Goal: Task Accomplishment & Management: Manage account settings

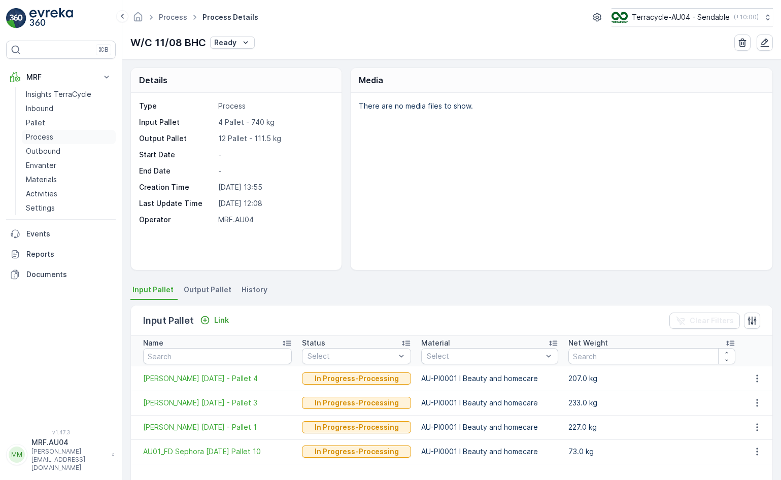
click at [48, 134] on p "Process" at bounding box center [39, 137] width 27 height 10
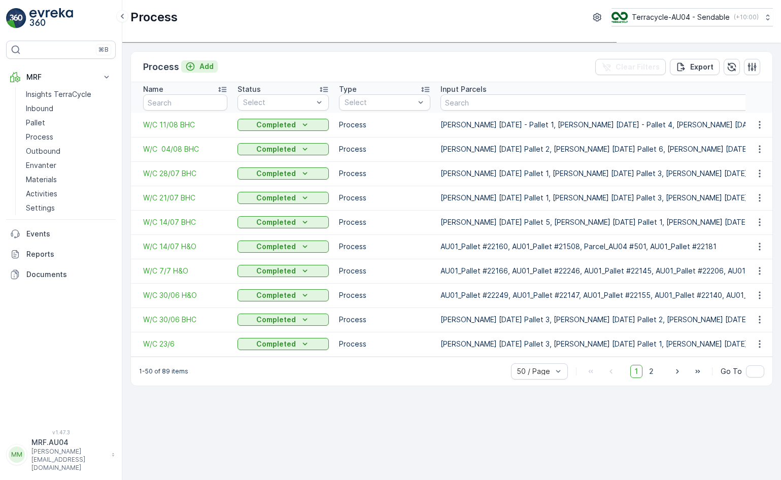
click at [201, 65] on p "Add" at bounding box center [206, 66] width 14 height 10
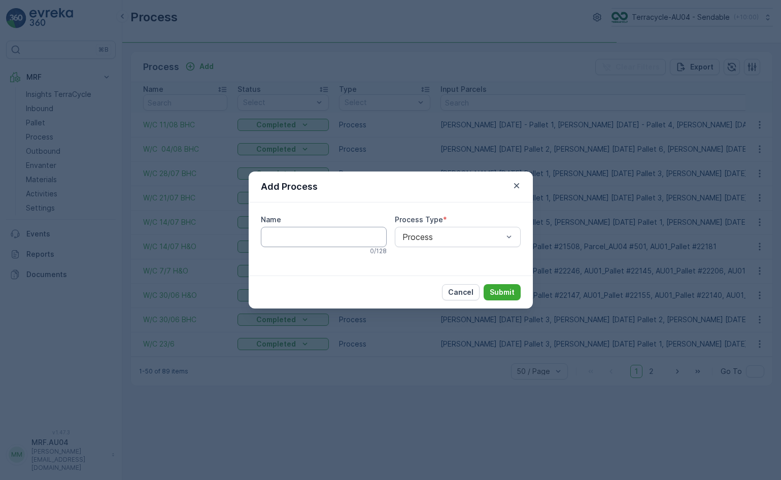
click at [339, 243] on input "Name" at bounding box center [324, 237] width 126 height 20
type input "w"
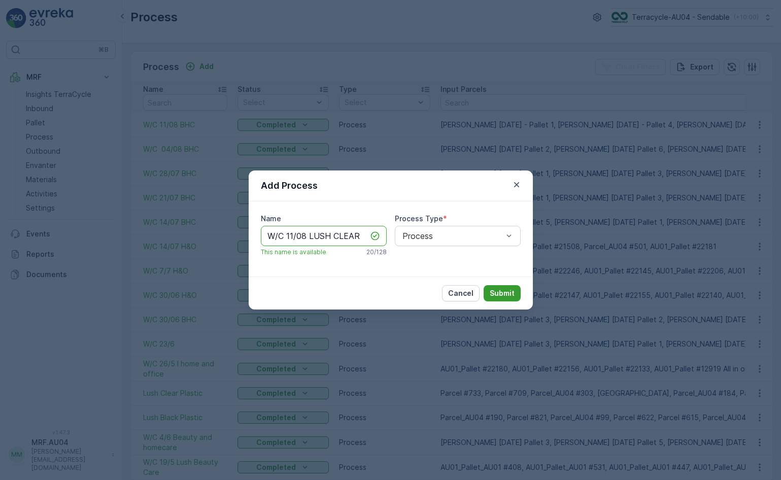
type input "W/C 11/08 LUSH CLEAR"
click at [511, 291] on p "Submit" at bounding box center [502, 293] width 25 height 10
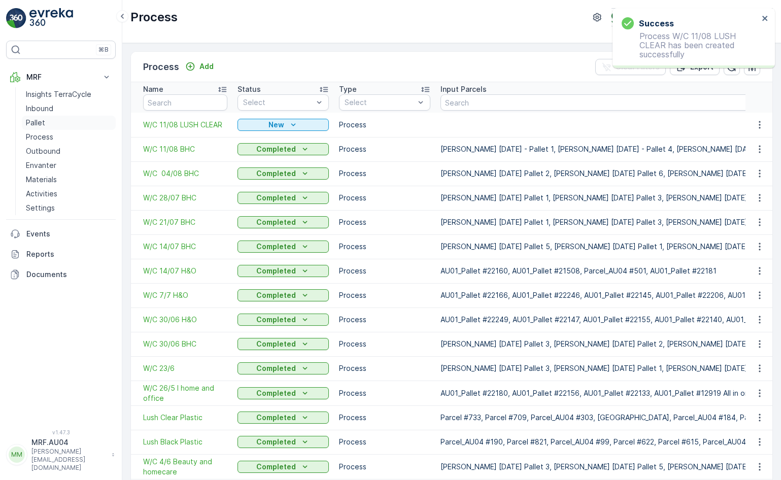
click at [38, 124] on p "Pallet" at bounding box center [35, 123] width 19 height 10
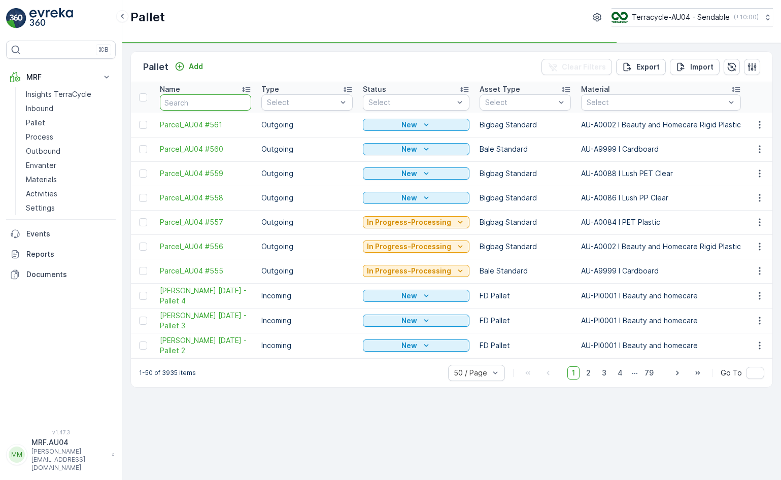
click at [206, 101] on input "text" at bounding box center [205, 102] width 91 height 16
type input "Parce"
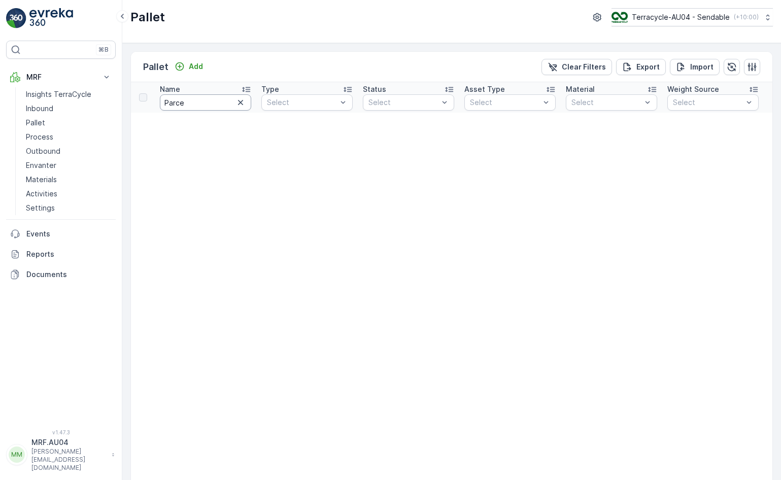
click at [208, 104] on input "Parce" at bounding box center [205, 102] width 91 height 16
type input "Parcel #"
click at [211, 104] on input "Parcel #5" at bounding box center [205, 102] width 91 height 16
type input "Parcel #597"
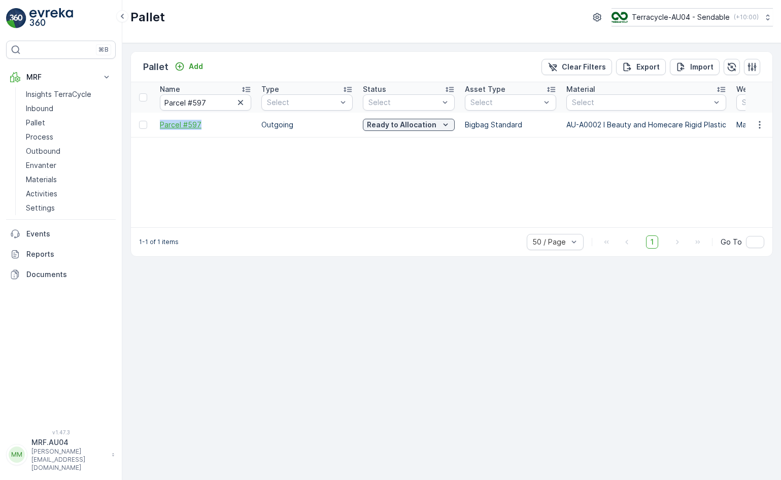
drag, startPoint x: 157, startPoint y: 125, endPoint x: 233, endPoint y: 125, distance: 76.1
click at [233, 125] on td "Parcel #597" at bounding box center [205, 125] width 101 height 24
copy span "Parcel #597"
click at [218, 98] on input "Parcel #597" at bounding box center [205, 102] width 91 height 16
type input "Parcel #"
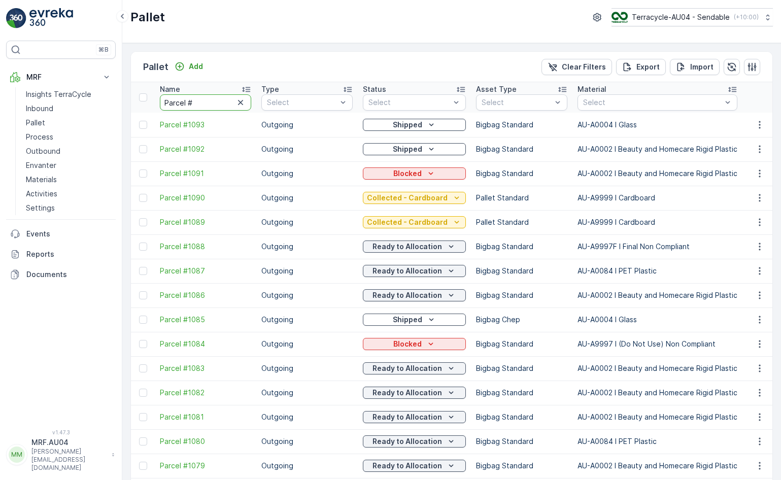
click at [205, 101] on input "Parcel #" at bounding box center [205, 102] width 91 height 16
type input "Parcel #246"
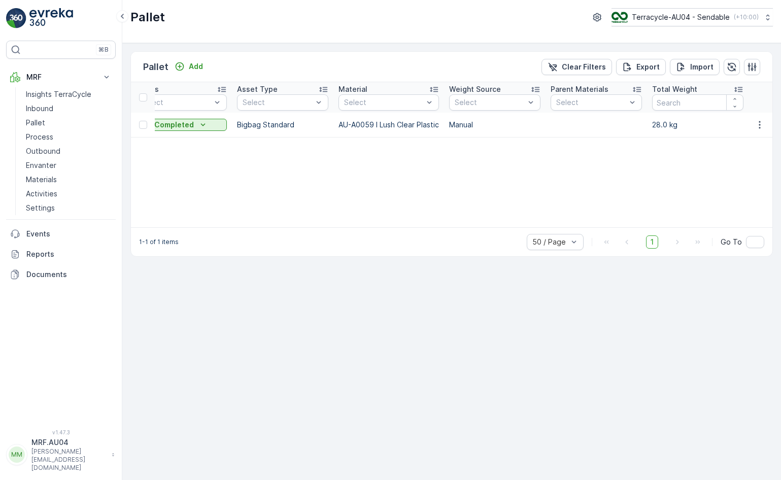
scroll to position [0, 233]
click at [671, 102] on input "number" at bounding box center [691, 102] width 91 height 16
type input "28"
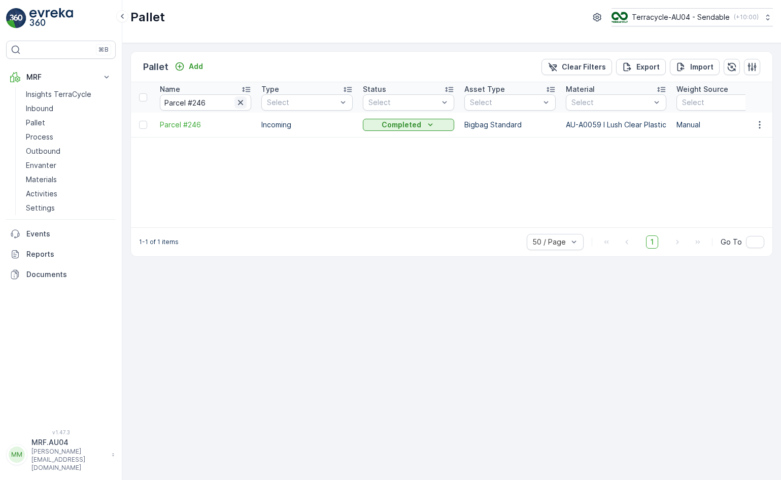
click at [243, 102] on icon "button" at bounding box center [240, 102] width 10 height 10
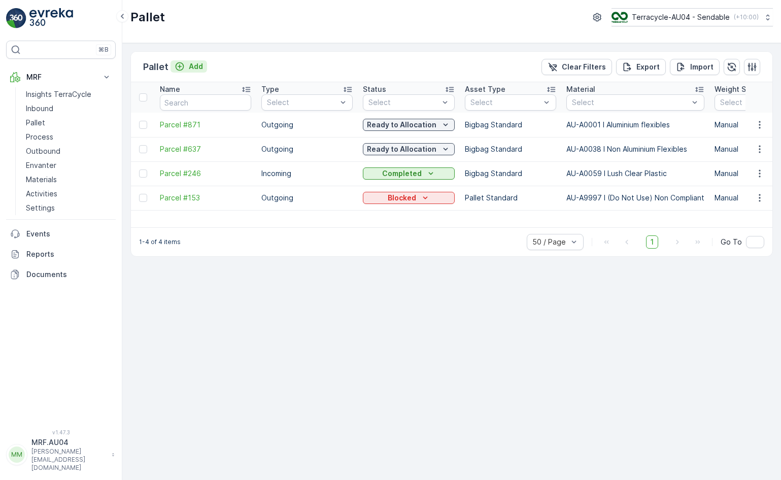
click at [190, 72] on button "Add" at bounding box center [188, 66] width 37 height 12
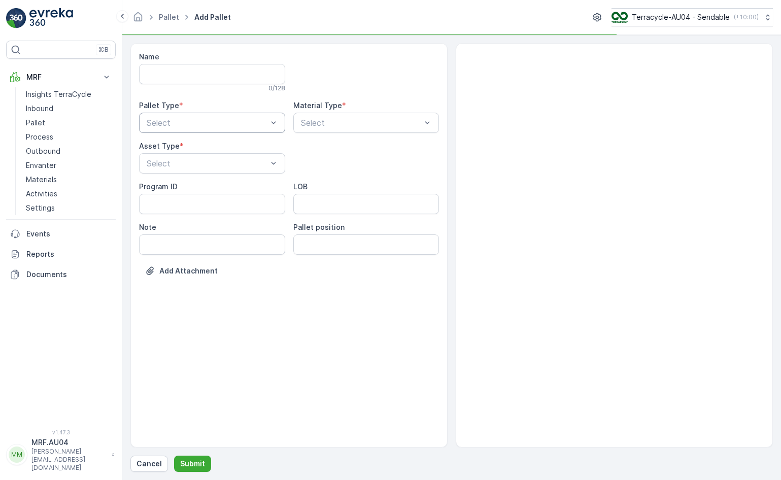
click at [191, 113] on div "Select" at bounding box center [212, 123] width 146 height 20
click at [198, 166] on div "Outgoing" at bounding box center [212, 164] width 134 height 9
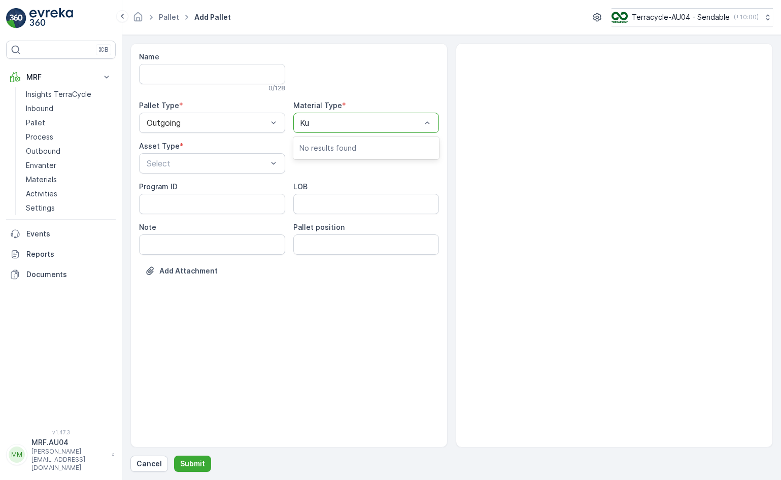
type input "K"
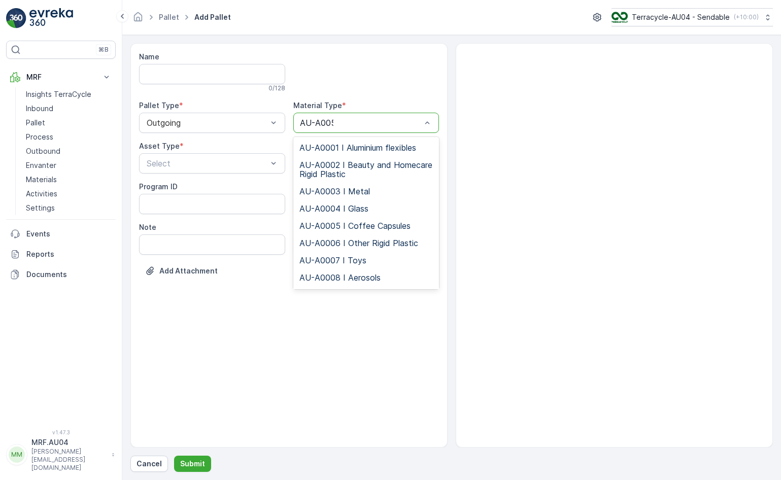
type input "AU-A0059"
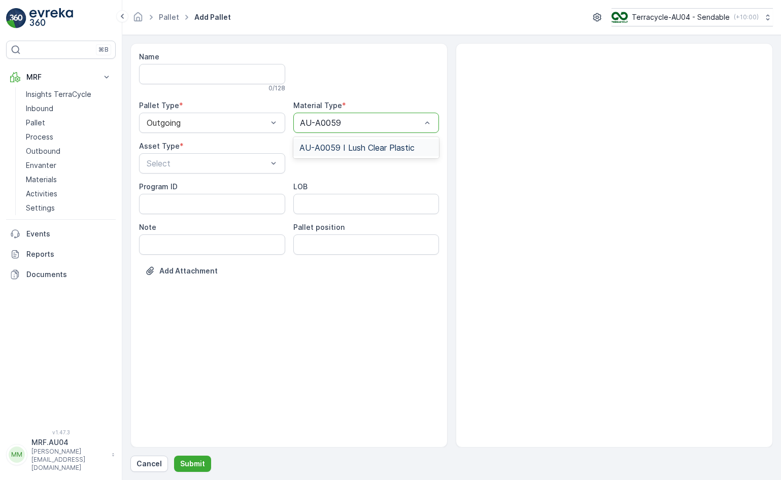
click at [373, 139] on div "AU-A0059 I Lush Clear Plastic" at bounding box center [366, 147] width 146 height 17
click at [236, 162] on div at bounding box center [207, 163] width 123 height 9
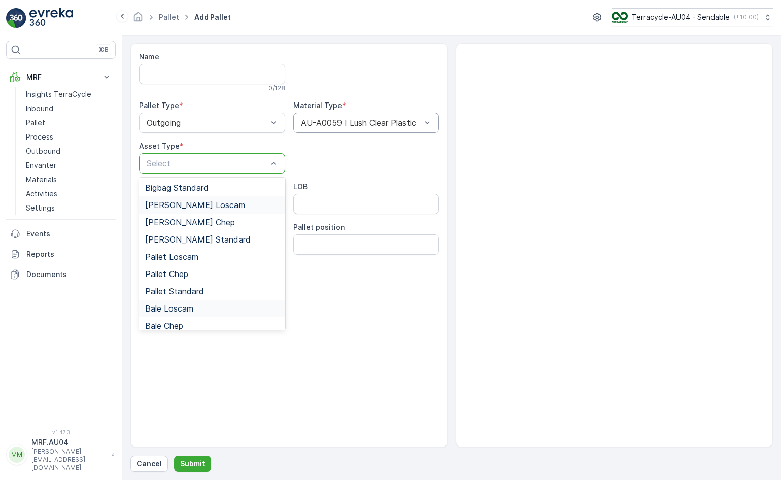
scroll to position [53, 0]
click at [209, 289] on div "Pallet Standard" at bounding box center [212, 290] width 134 height 9
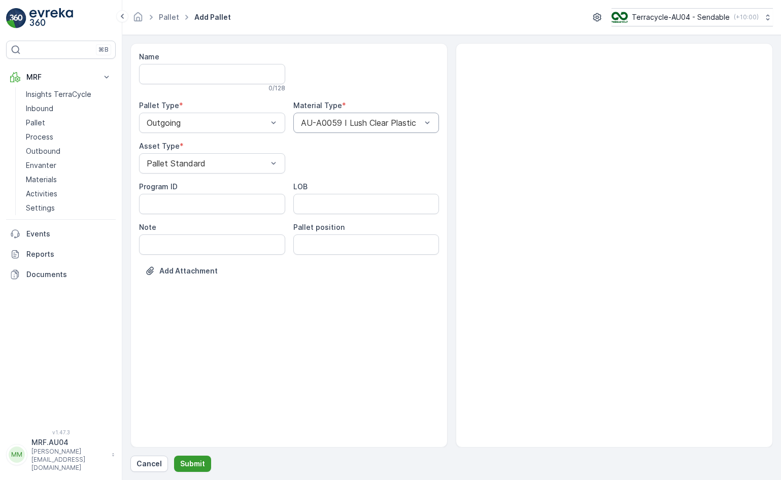
click at [196, 461] on p "Submit" at bounding box center [192, 464] width 25 height 10
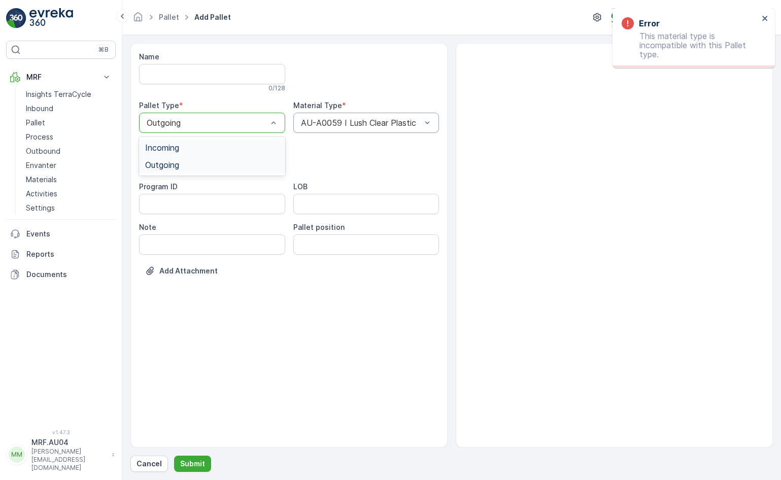
click at [246, 116] on div "Outgoing" at bounding box center [212, 123] width 146 height 20
click at [226, 150] on div "Incoming" at bounding box center [212, 147] width 134 height 9
click at [199, 456] on button "Submit" at bounding box center [192, 464] width 37 height 16
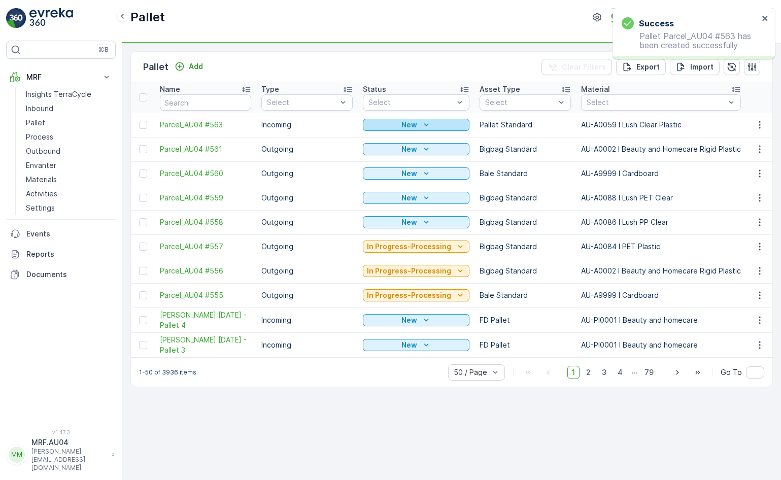
click at [405, 125] on p "New" at bounding box center [409, 125] width 16 height 10
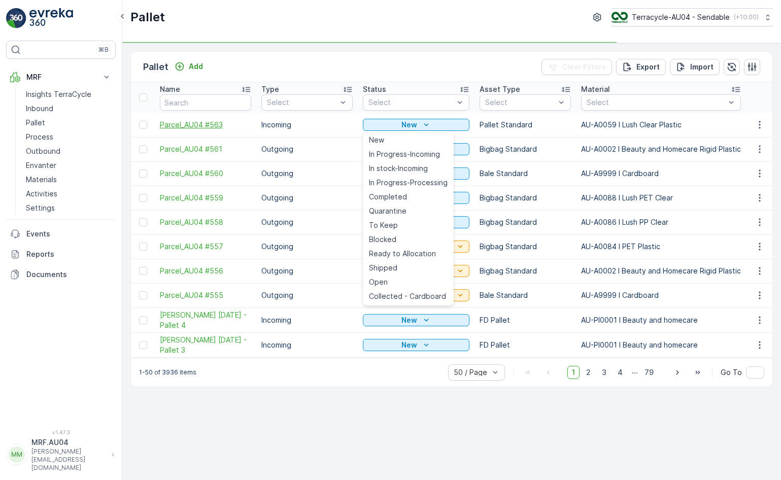
click at [210, 128] on span "Parcel_AU04 #563" at bounding box center [205, 125] width 91 height 10
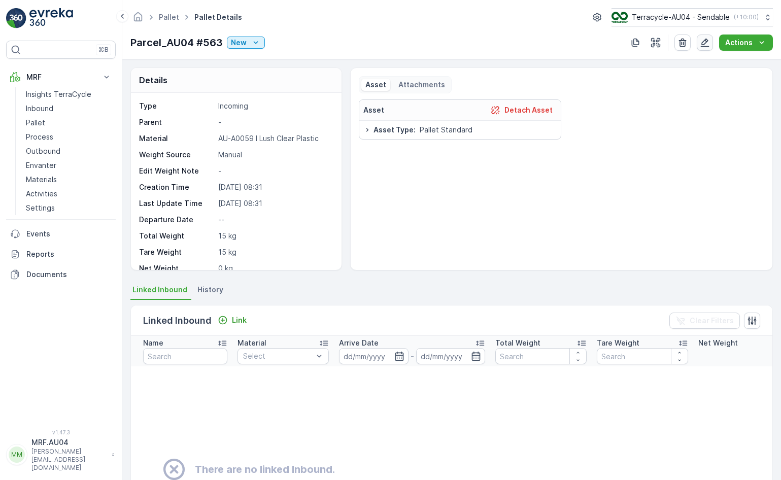
click at [706, 44] on icon "button" at bounding box center [705, 43] width 10 height 10
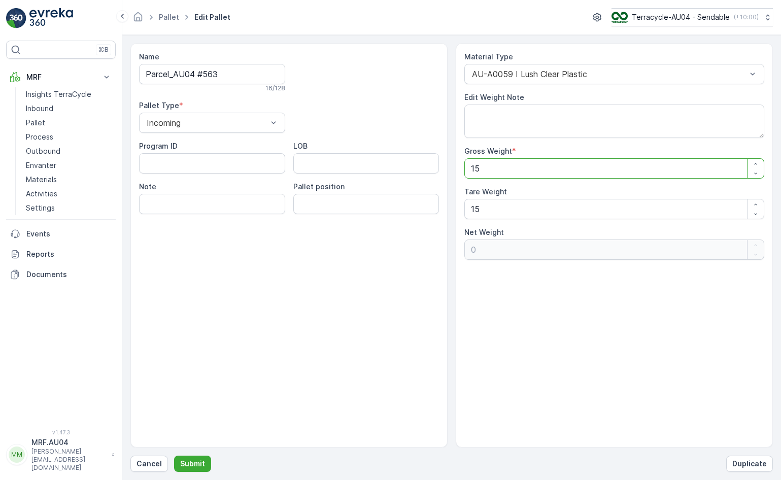
drag, startPoint x: 518, startPoint y: 177, endPoint x: 338, endPoint y: 122, distance: 188.4
click at [339, 124] on div "Name Parcel_AU04 #563 16 / 128 Pallet Type * Incoming Program ID LOB Note Palle…" at bounding box center [451, 245] width 642 height 404
type Weight "2"
type Weight "-13"
type Weight "28"
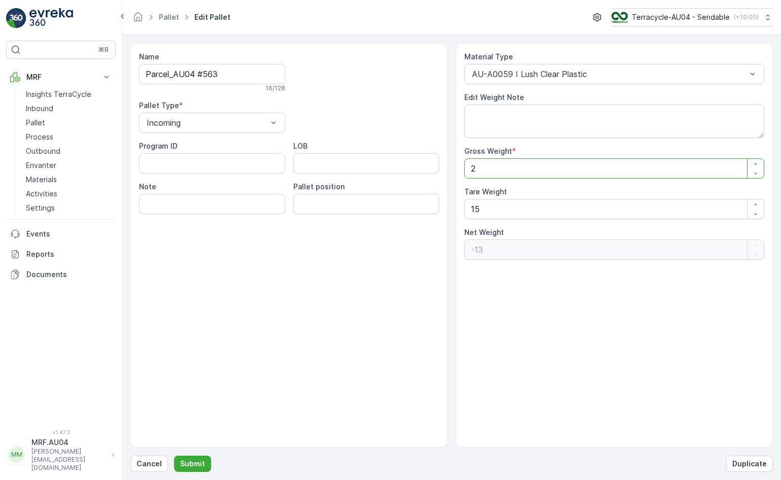
type Weight "13"
type Weight "28"
click at [195, 459] on p "Submit" at bounding box center [192, 464] width 25 height 10
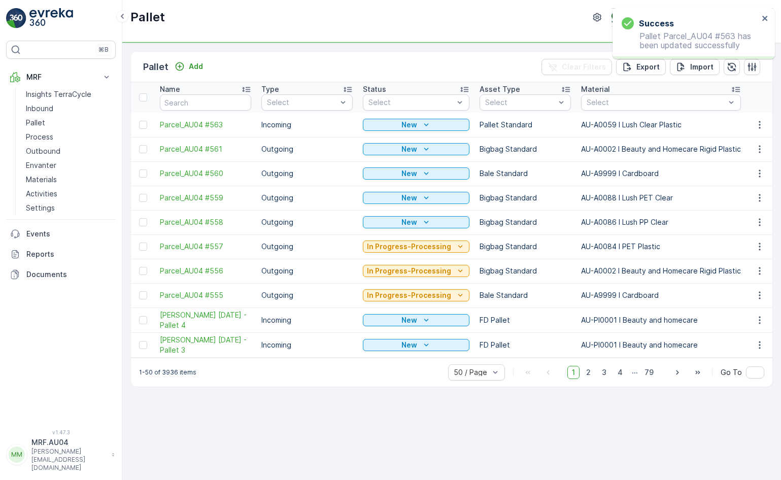
click at [424, 118] on div "New" at bounding box center [416, 125] width 107 height 14
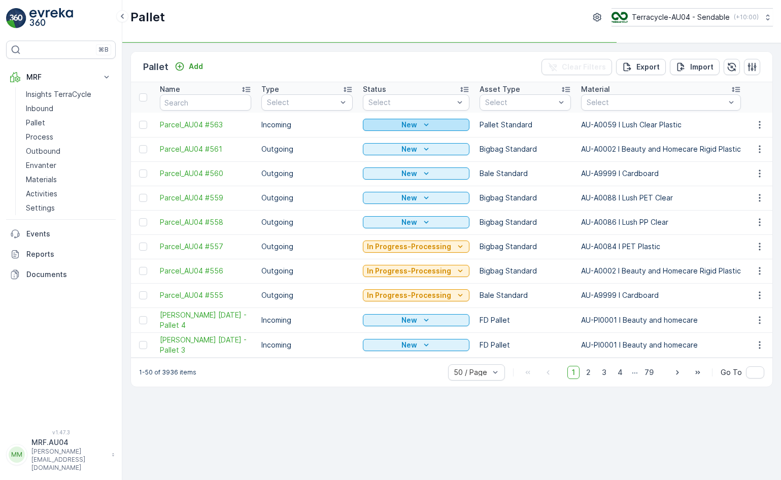
click at [421, 126] on icon "New" at bounding box center [426, 125] width 10 height 10
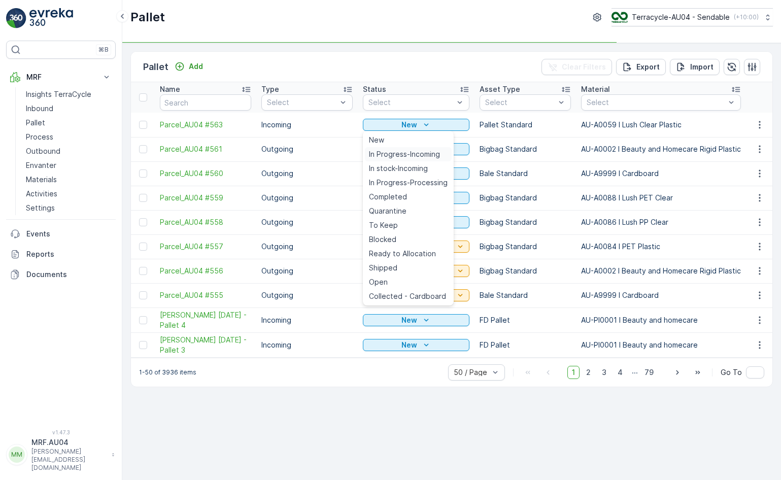
click at [409, 158] on span "In Progress-Incoming" at bounding box center [404, 154] width 71 height 10
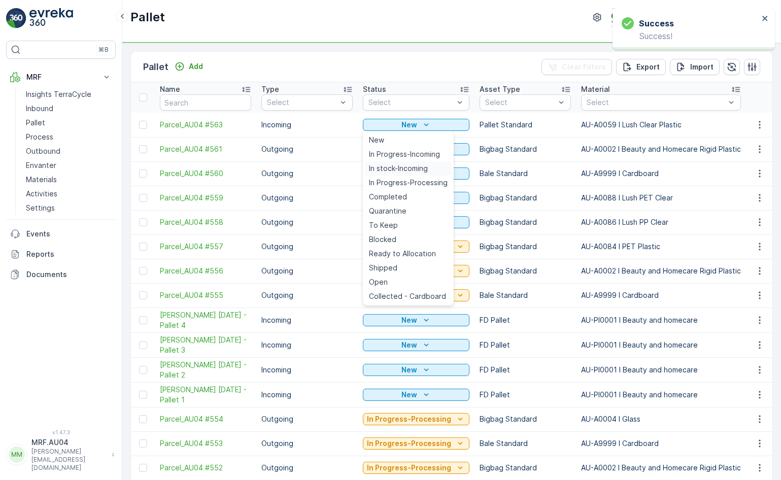
click at [404, 170] on span "In stock-Incoming" at bounding box center [398, 168] width 59 height 10
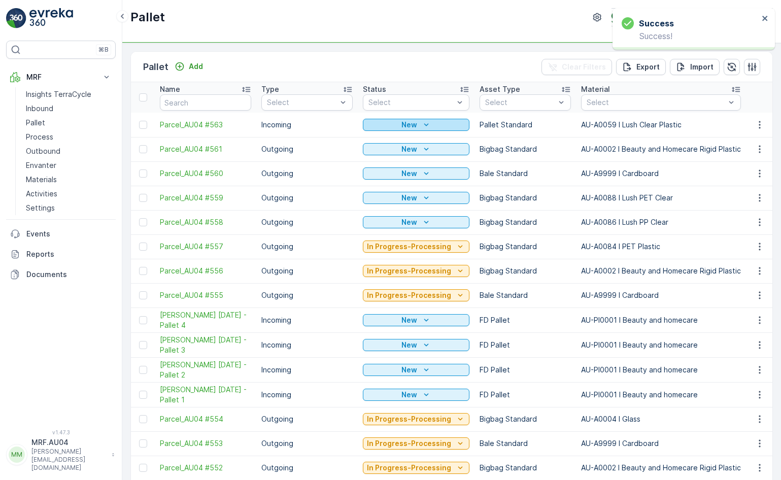
click at [423, 120] on icon "New" at bounding box center [426, 125] width 10 height 10
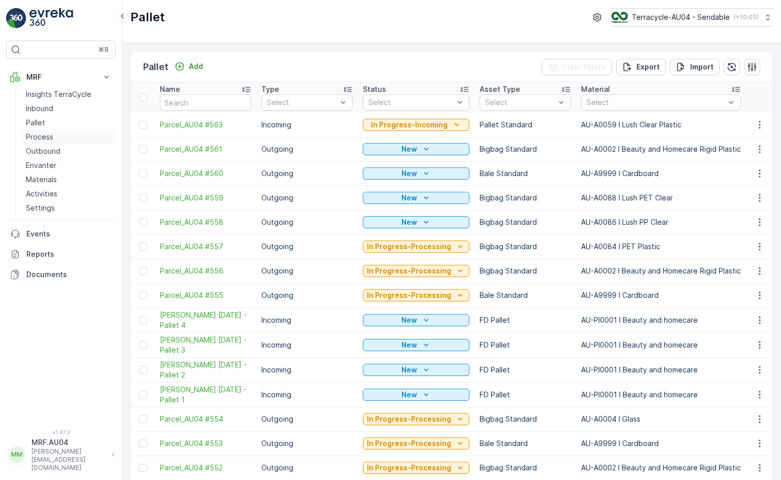
click at [47, 139] on p "Process" at bounding box center [39, 137] width 27 height 10
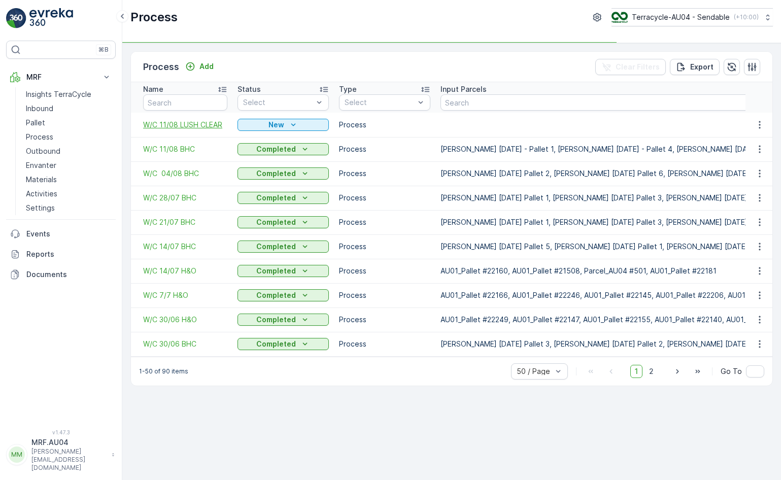
click at [194, 128] on span "W/C 11/08 LUSH CLEAR" at bounding box center [185, 125] width 84 height 10
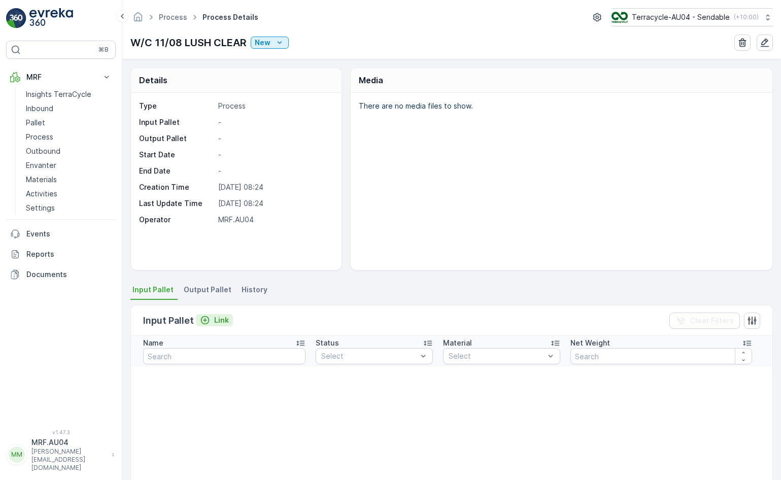
click at [214, 321] on p "Link" at bounding box center [221, 320] width 15 height 10
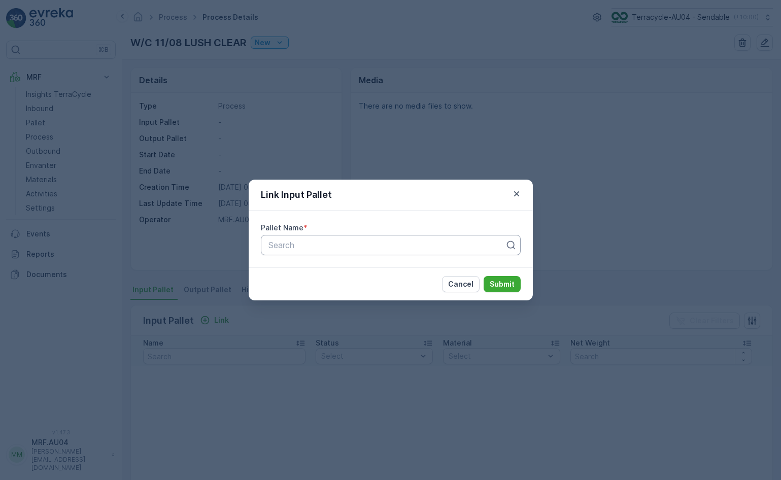
click at [285, 254] on div "Search" at bounding box center [391, 245] width 260 height 20
paste input "a. Parcel #597"
drag, startPoint x: 285, startPoint y: 246, endPoint x: 205, endPoint y: 246, distance: 80.2
click at [205, 246] on div "Link Input Pallet Pallet Name * Use Up and Down to choose options, press Enter …" at bounding box center [390, 240] width 781 height 480
type input "Parcel #597"
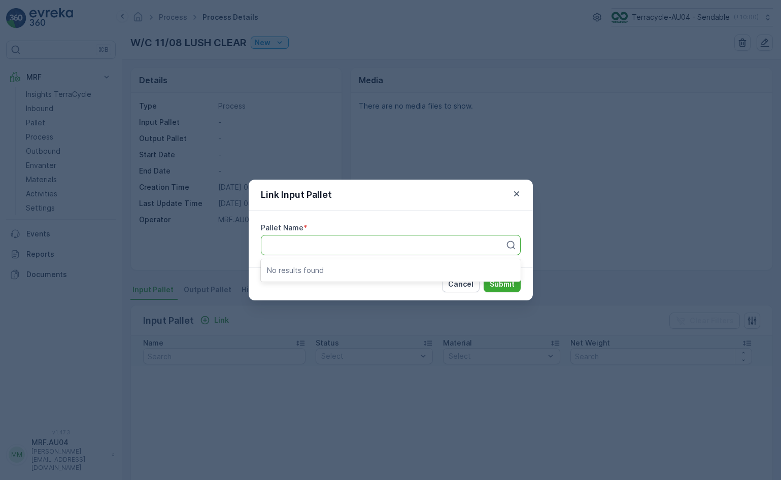
click at [563, 150] on div "Link Input Pallet Pallet Name * Use Up and Down to choose options, press Enter …" at bounding box center [390, 240] width 781 height 480
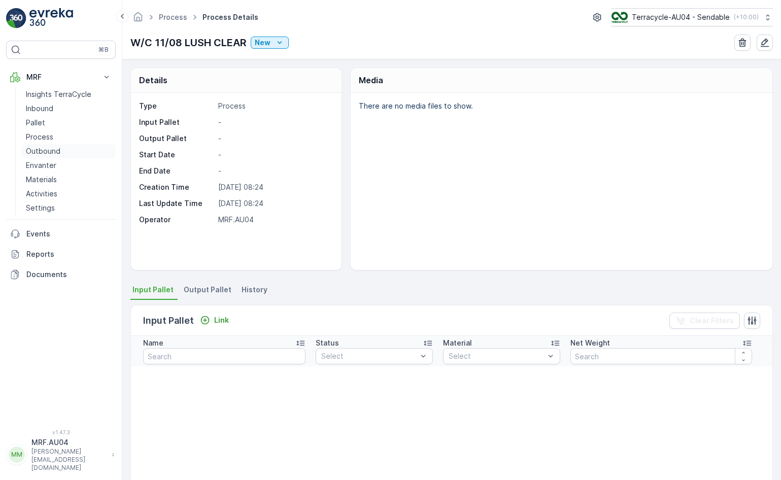
click at [43, 152] on p "Outbound" at bounding box center [43, 151] width 35 height 10
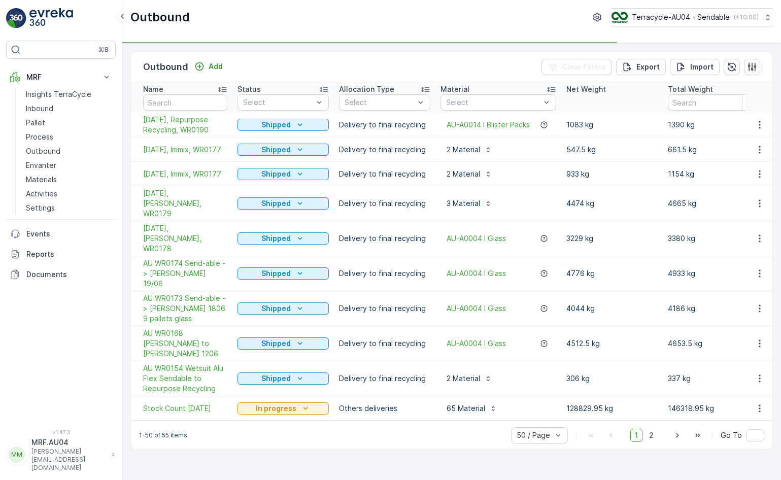
click at [190, 396] on td "Stock Count [DATE]" at bounding box center [181, 408] width 101 height 24
click at [192, 403] on span "Stock Count [DATE]" at bounding box center [185, 408] width 84 height 10
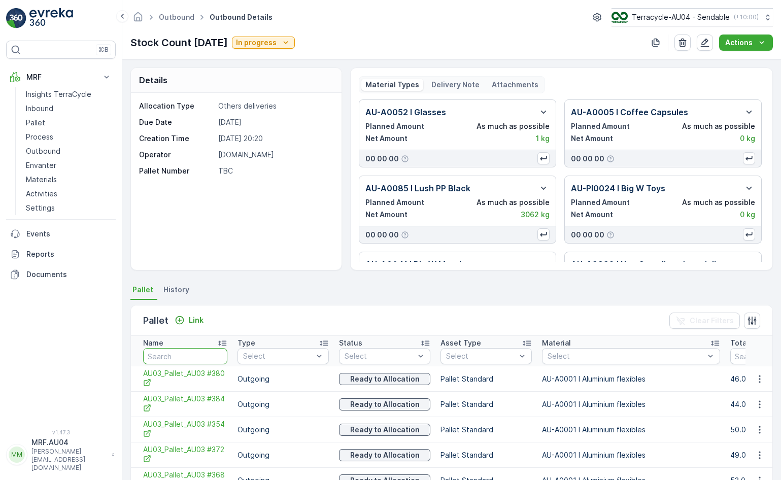
click at [187, 354] on input "text" at bounding box center [185, 356] width 84 height 16
paste input "a. Parcel #597"
type input "a. Parcel #597"
drag, startPoint x: 164, startPoint y: 357, endPoint x: 66, endPoint y: 349, distance: 98.3
click at [66, 349] on div "⌘B MRF Insights TerraCycle Inbound Pallet Process Outbound Envanter Materials A…" at bounding box center [390, 240] width 781 height 480
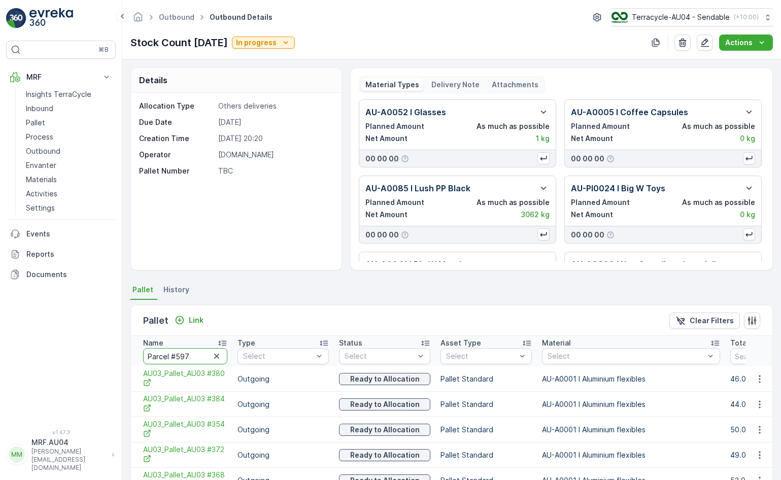
type input "Parcel #597"
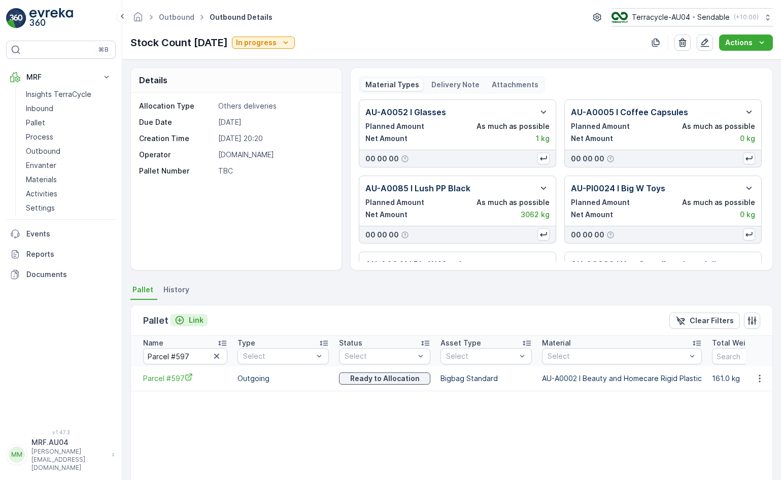
click at [193, 319] on p "Link" at bounding box center [196, 320] width 15 height 10
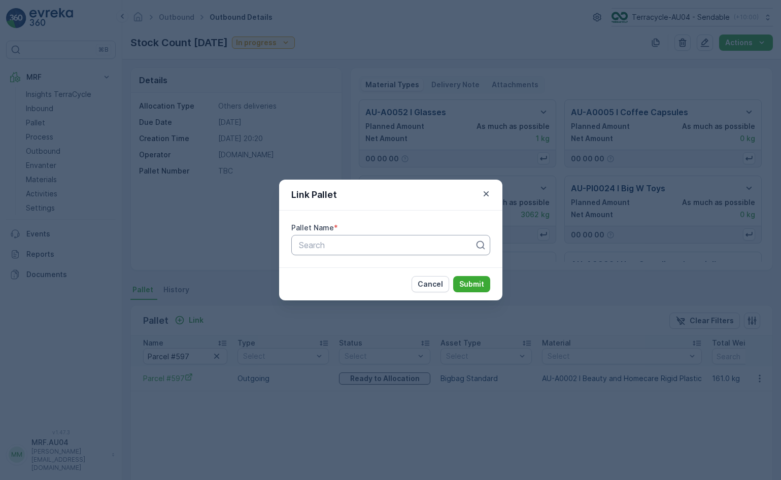
click at [323, 253] on div "Search" at bounding box center [390, 245] width 199 height 20
paste input "Parcel_AU04 #563"
type input "Parcel_AU04 #563"
click at [350, 266] on span "Parcel_AU04 #563" at bounding box center [333, 269] width 72 height 9
click at [481, 284] on p "Submit" at bounding box center [471, 284] width 25 height 10
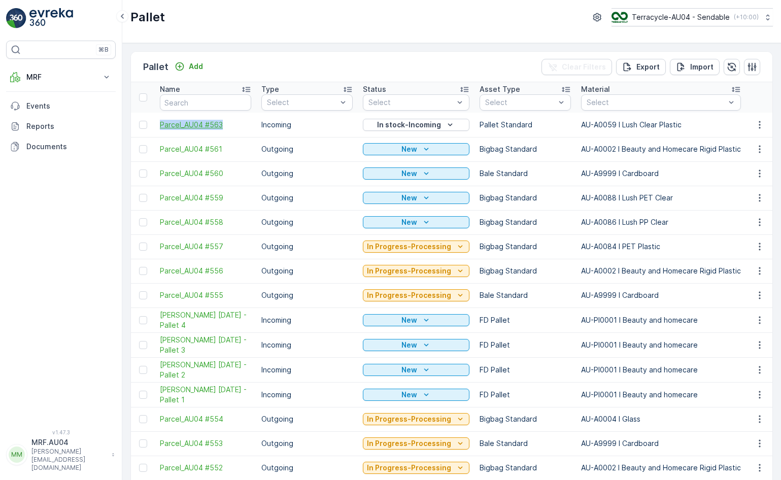
drag, startPoint x: 156, startPoint y: 122, endPoint x: 239, endPoint y: 122, distance: 83.2
click at [239, 122] on td "Parcel_AU04 #563" at bounding box center [205, 125] width 101 height 24
copy span "Parcel_AU04 #563"
click at [420, 122] on p "In stock-Incoming" at bounding box center [409, 125] width 64 height 10
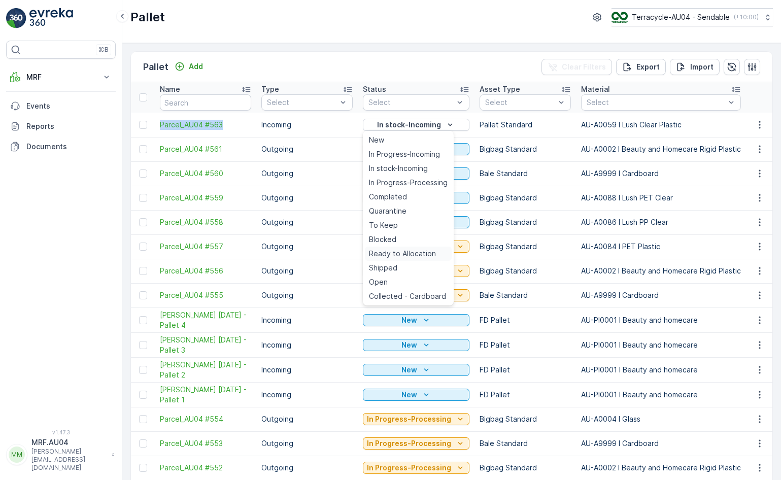
click at [396, 257] on span "Ready to Allocation" at bounding box center [402, 254] width 67 height 10
